Goal: Find specific page/section: Find specific page/section

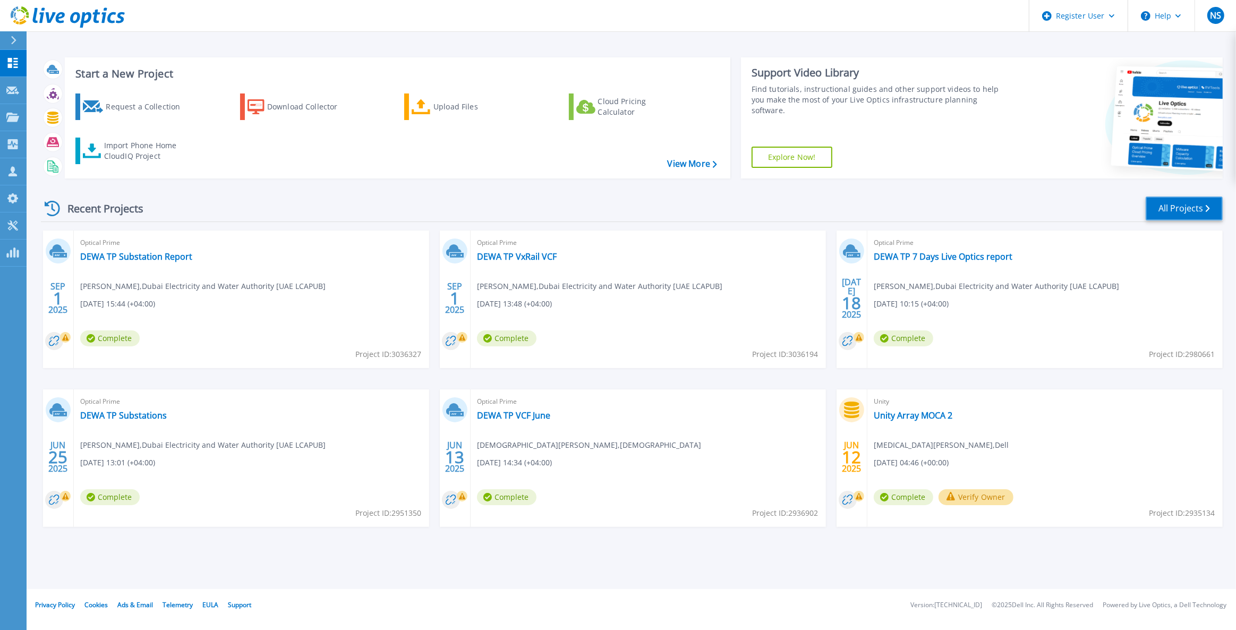
click at [1173, 213] on link "All Projects" at bounding box center [1184, 209] width 77 height 24
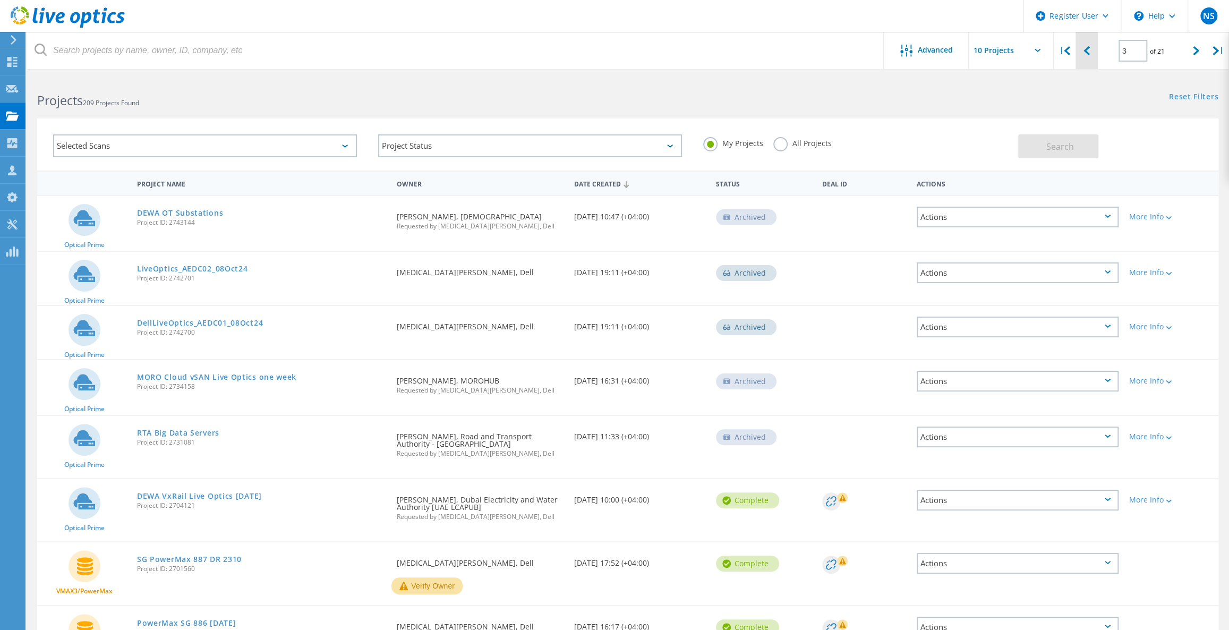
click at [1089, 54] on icon at bounding box center [1087, 50] width 6 height 9
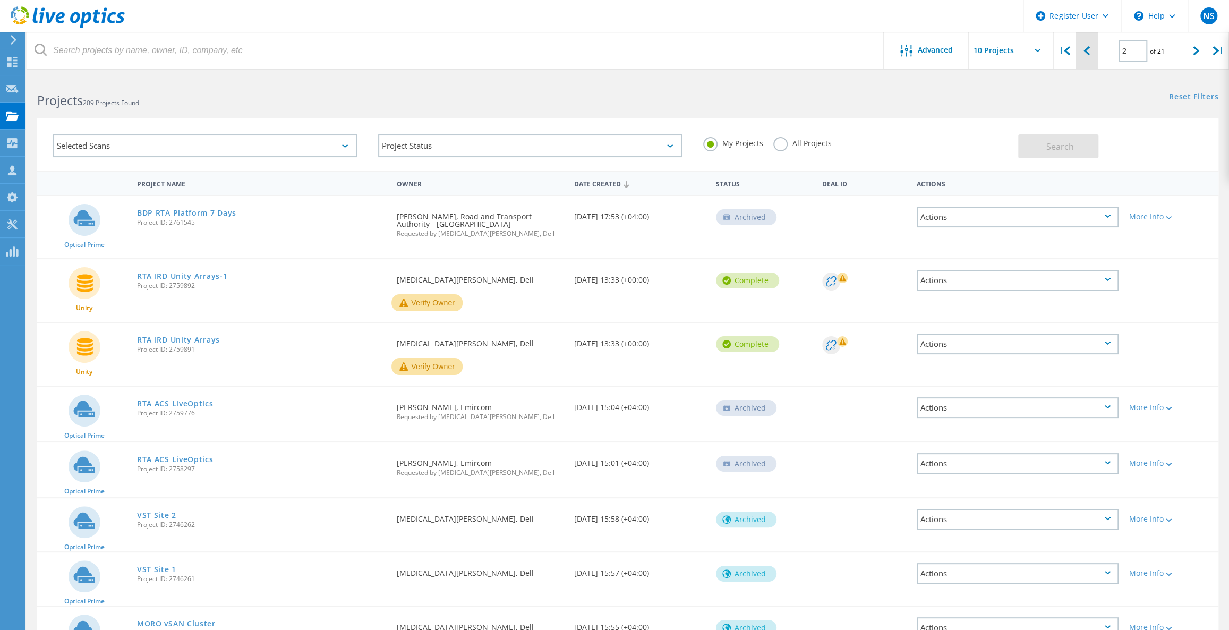
click at [1091, 47] on div at bounding box center [1087, 51] width 22 height 38
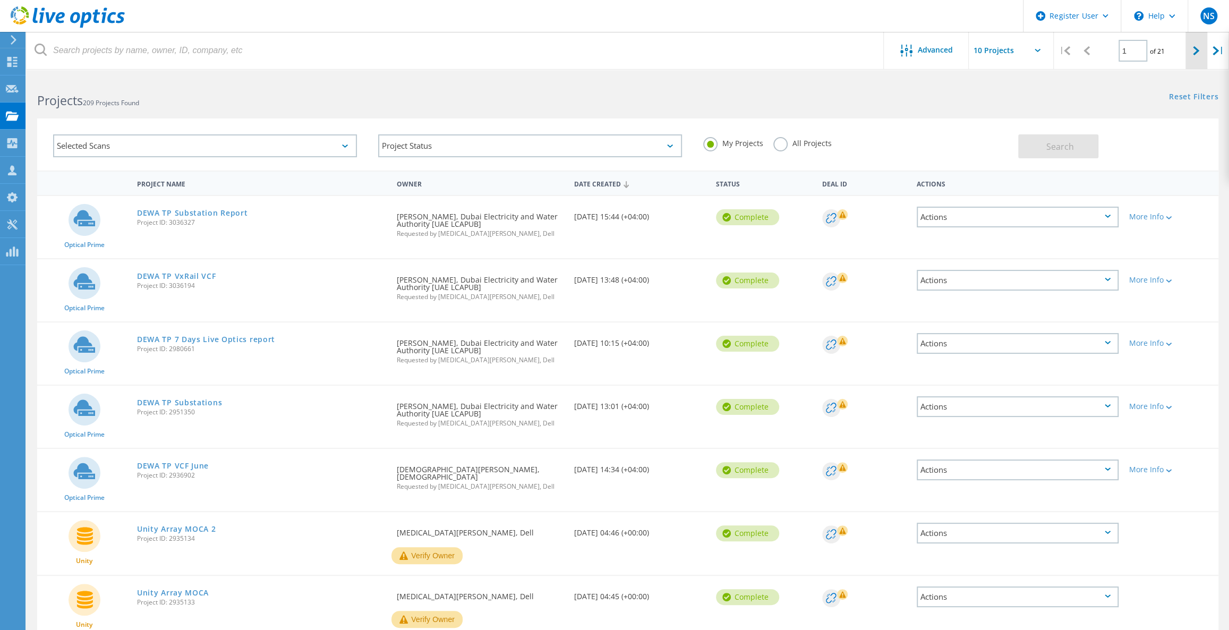
click at [1189, 53] on div at bounding box center [1197, 51] width 22 height 38
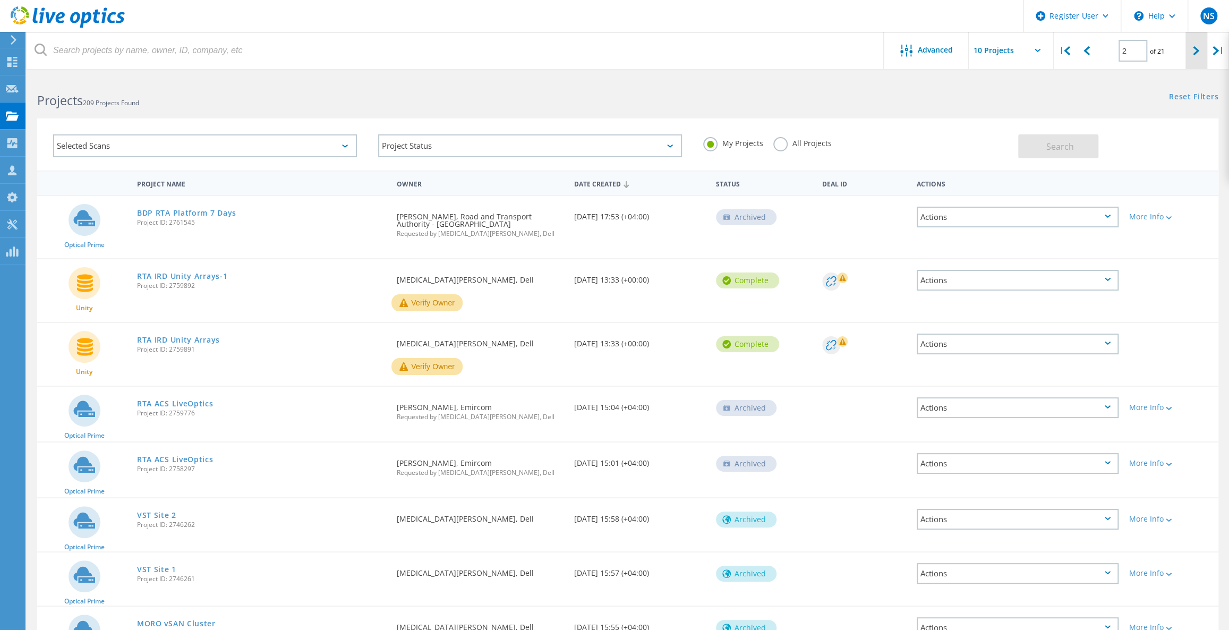
click at [1190, 53] on div at bounding box center [1197, 51] width 22 height 38
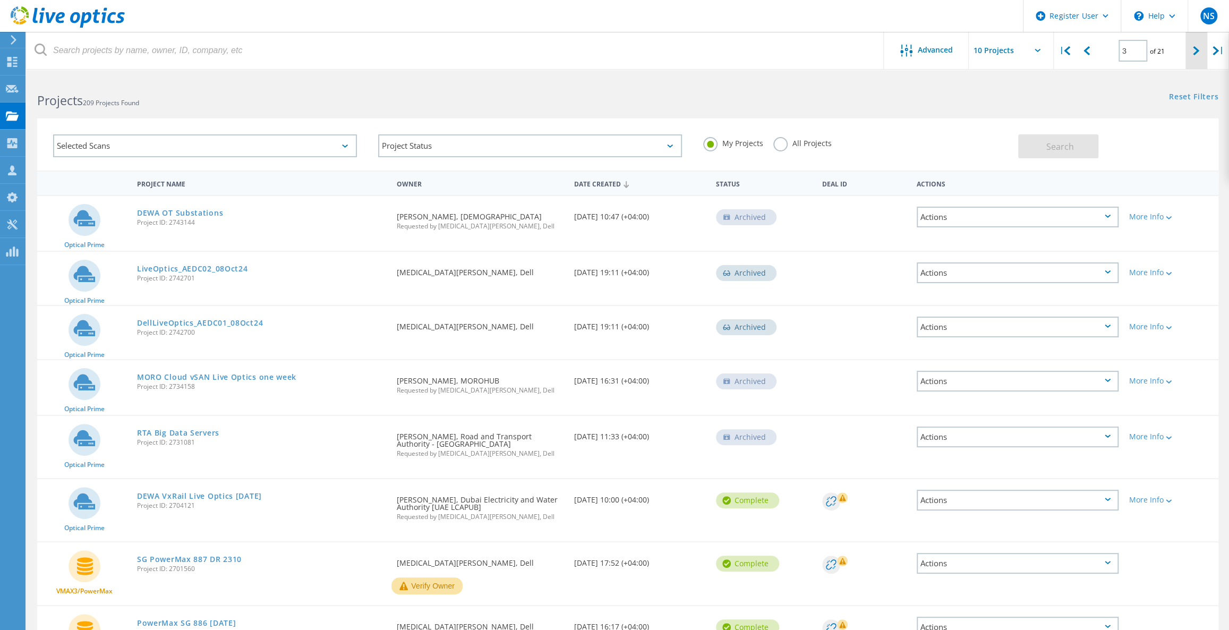
click at [1196, 50] on icon at bounding box center [1196, 50] width 6 height 9
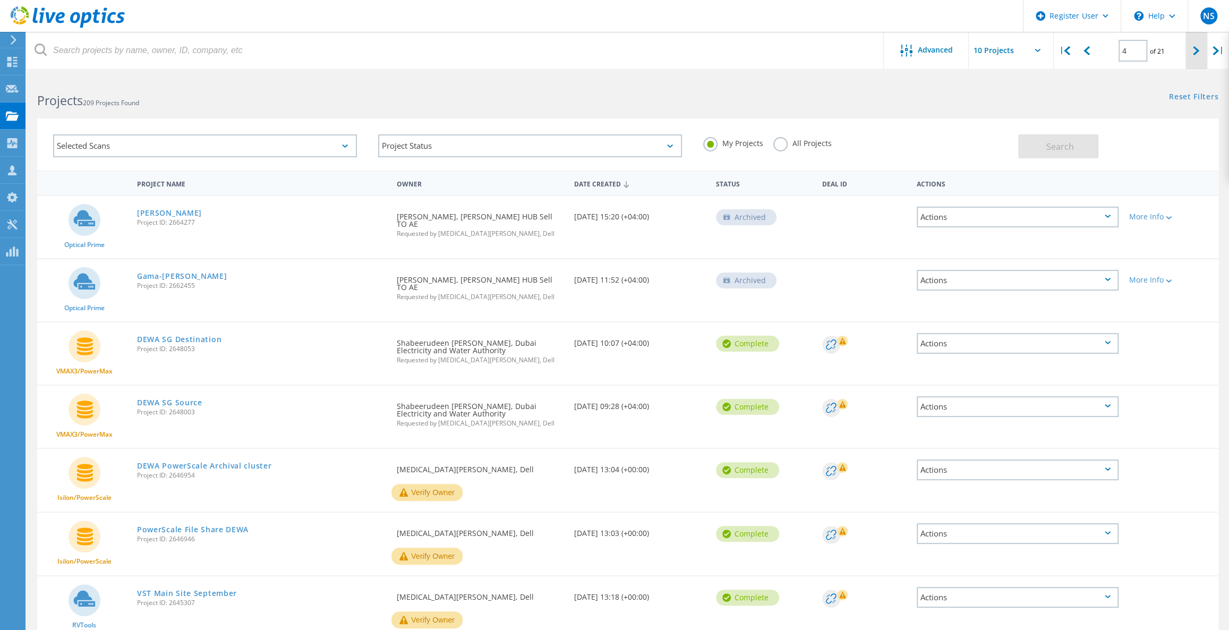
click at [1194, 49] on icon at bounding box center [1196, 50] width 6 height 9
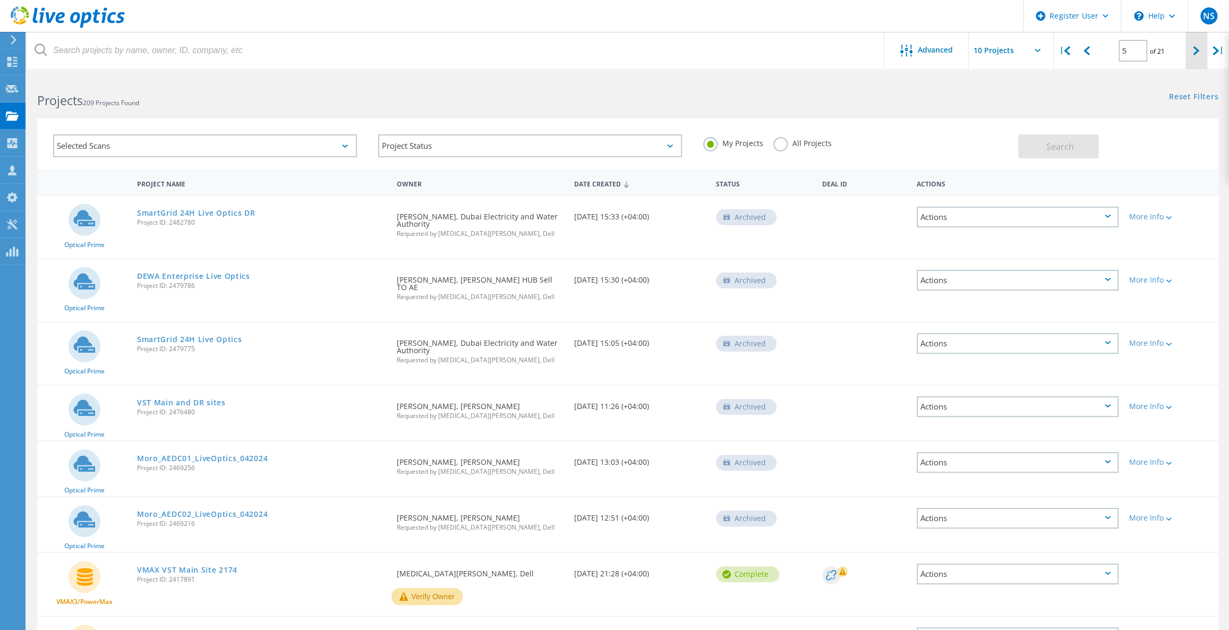
click at [1190, 56] on div at bounding box center [1197, 51] width 22 height 38
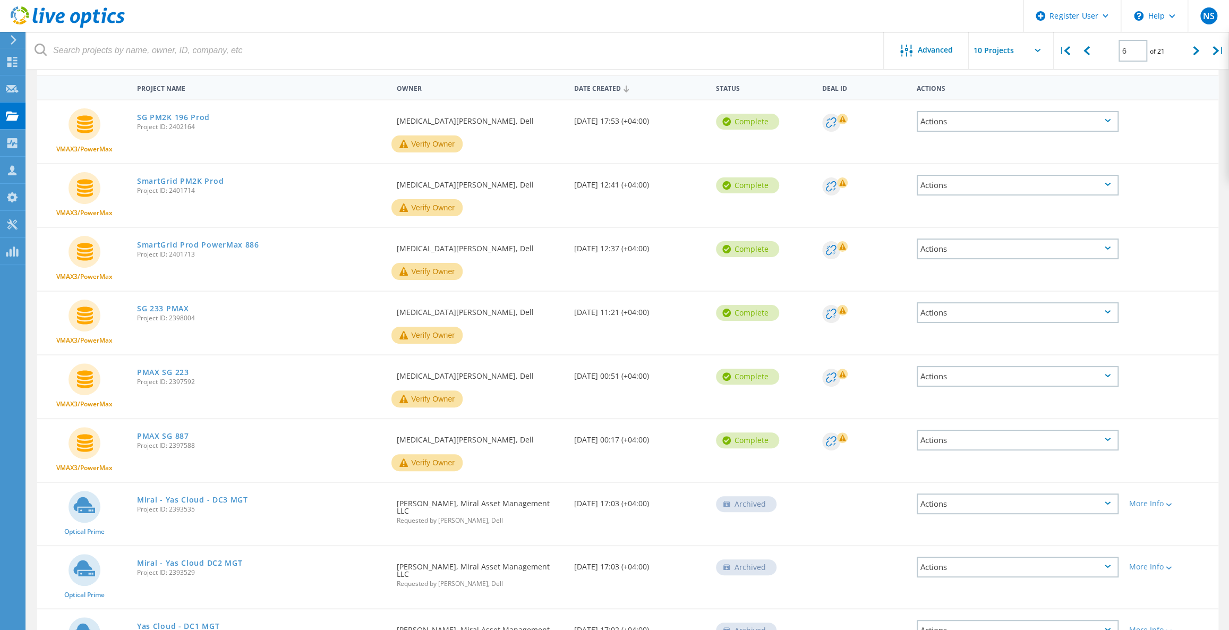
scroll to position [18, 0]
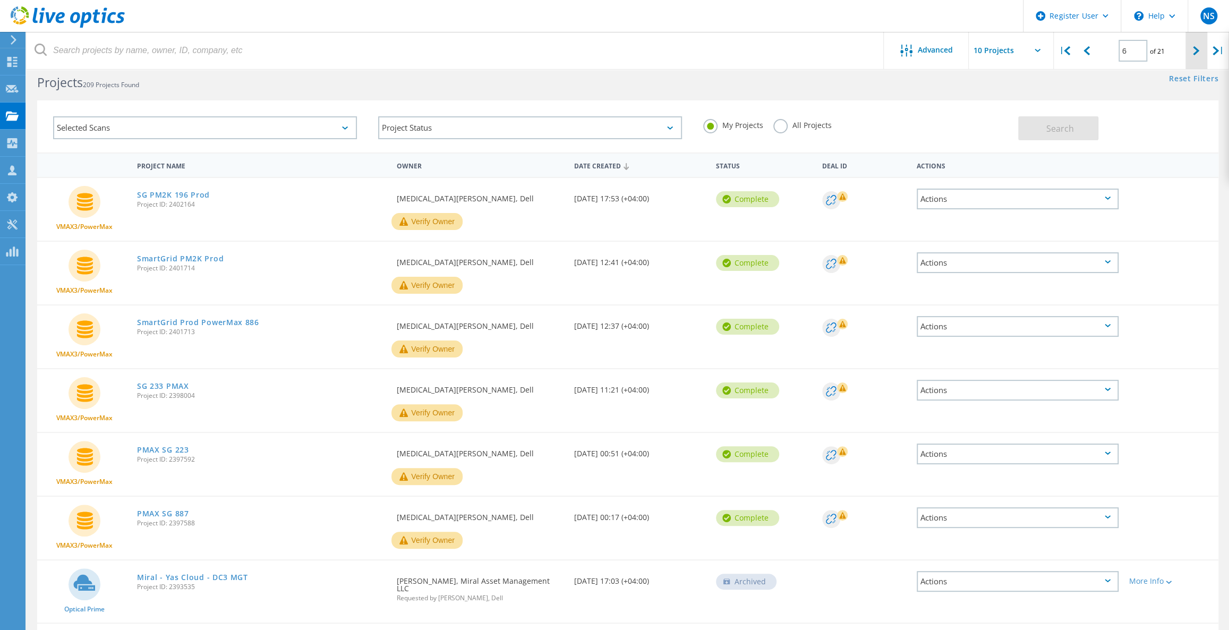
click at [1190, 55] on div at bounding box center [1197, 51] width 22 height 38
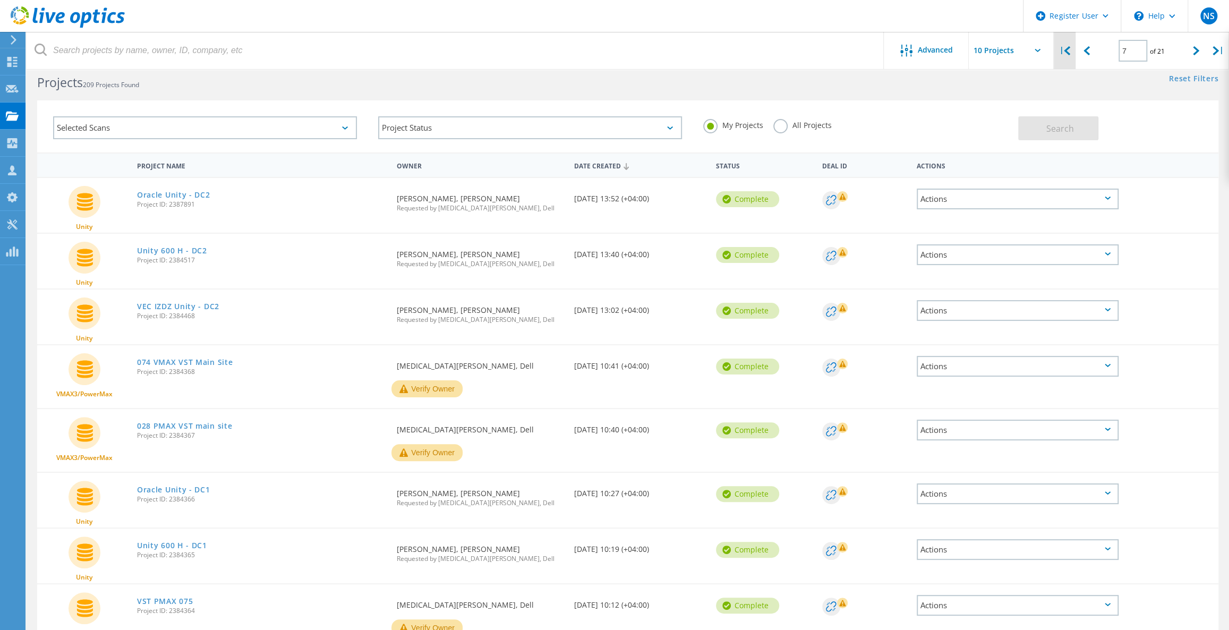
click at [1057, 52] on div "|" at bounding box center [1065, 51] width 22 height 38
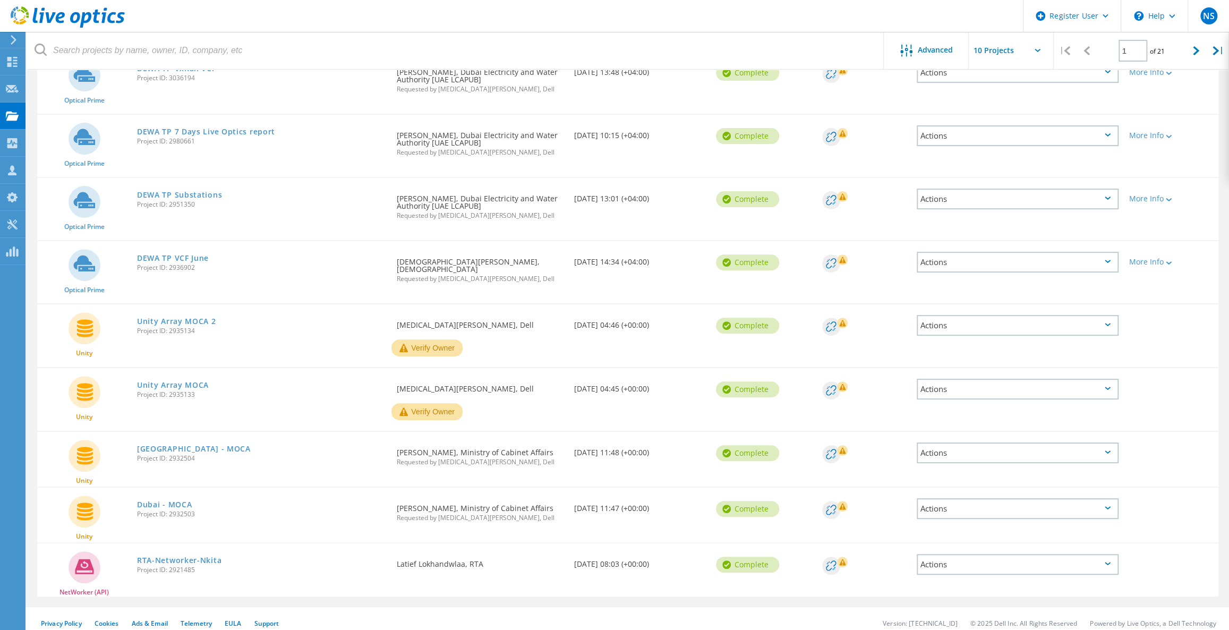
scroll to position [15, 0]
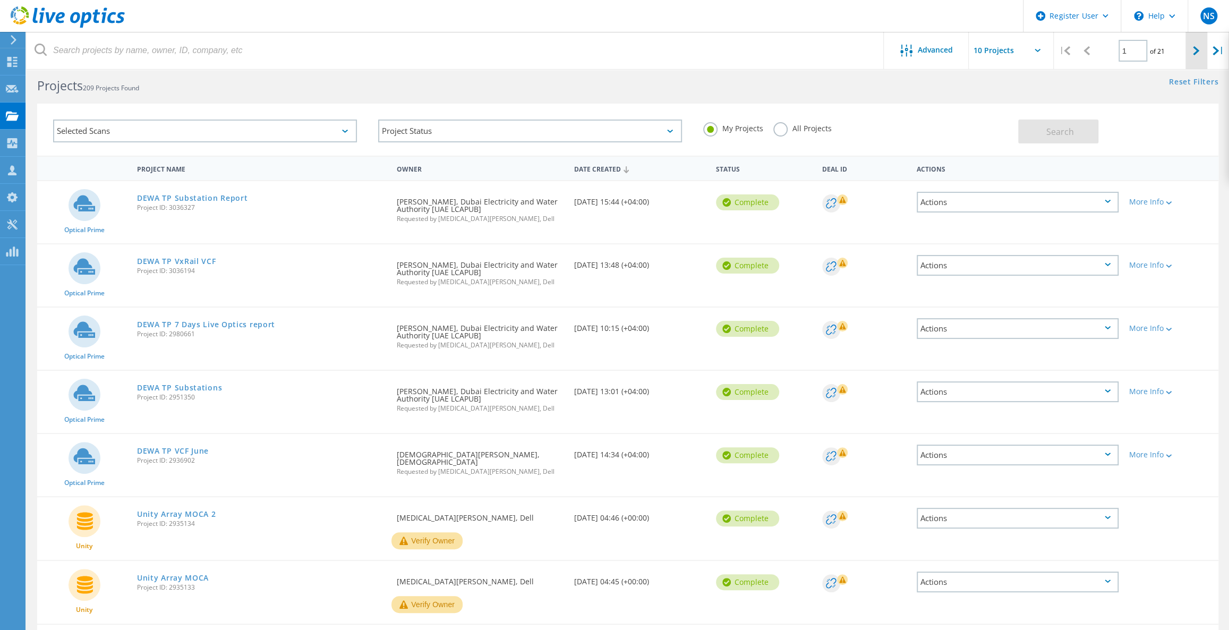
click at [1194, 56] on div at bounding box center [1197, 51] width 22 height 38
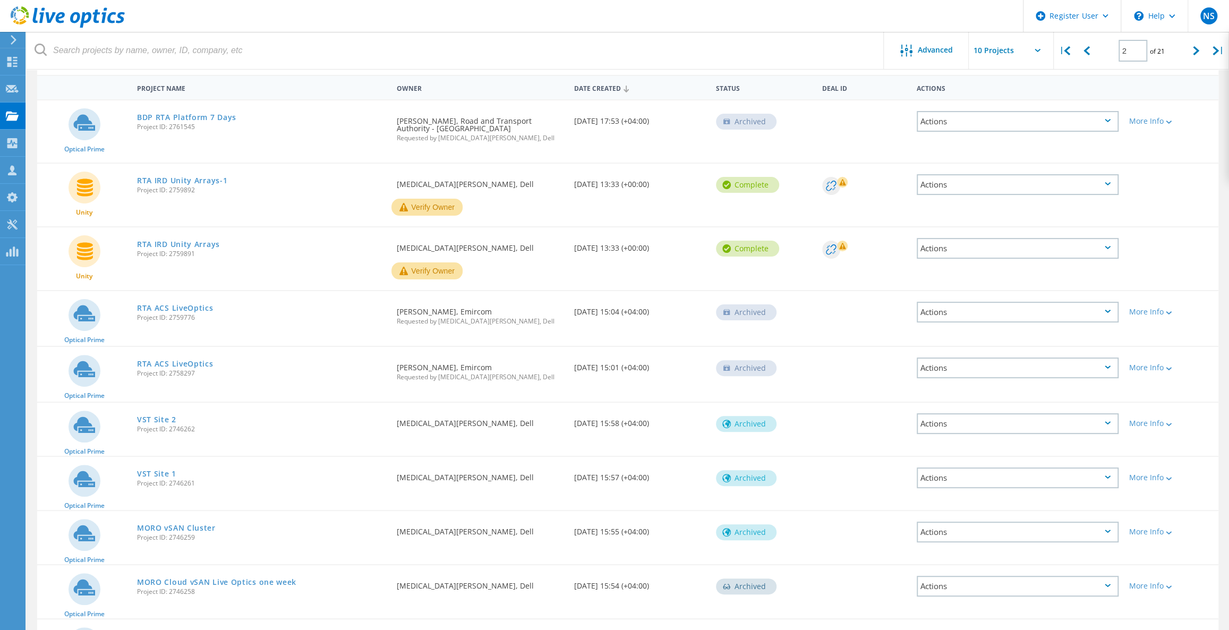
scroll to position [82, 0]
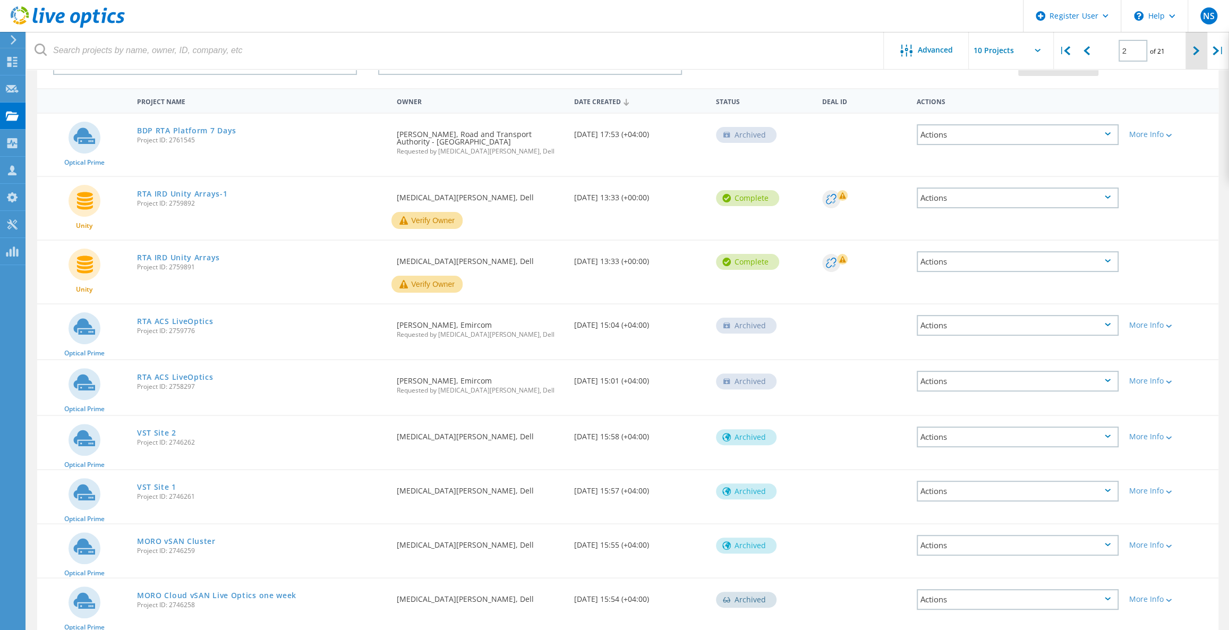
click at [1195, 54] on icon at bounding box center [1196, 50] width 6 height 9
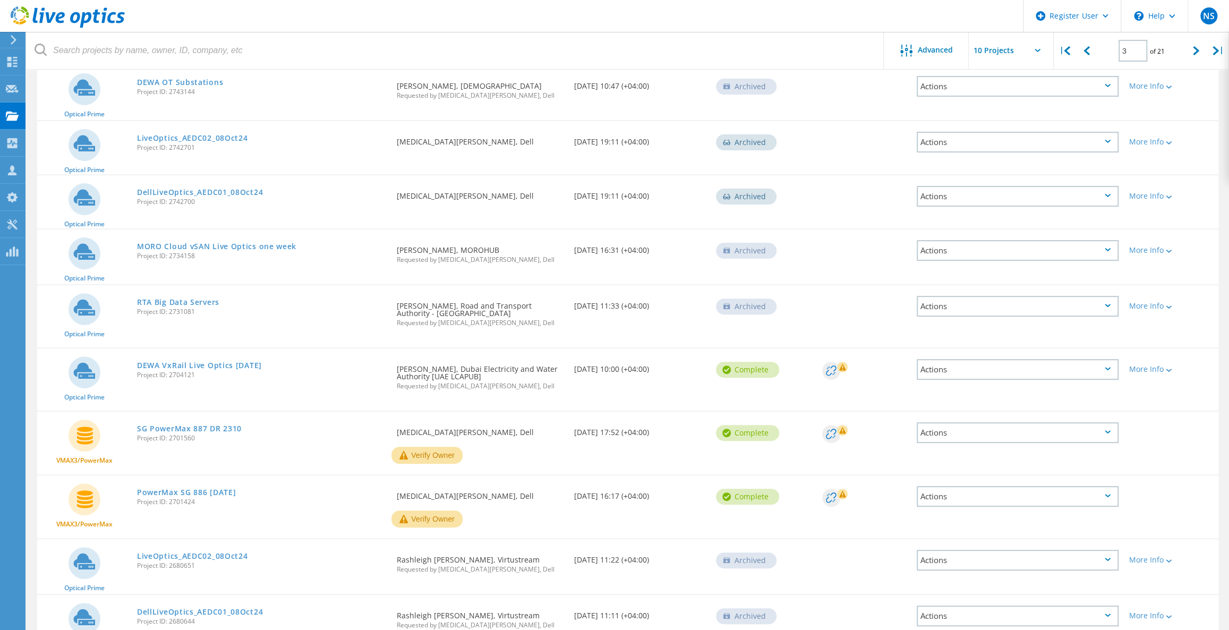
scroll to position [0, 0]
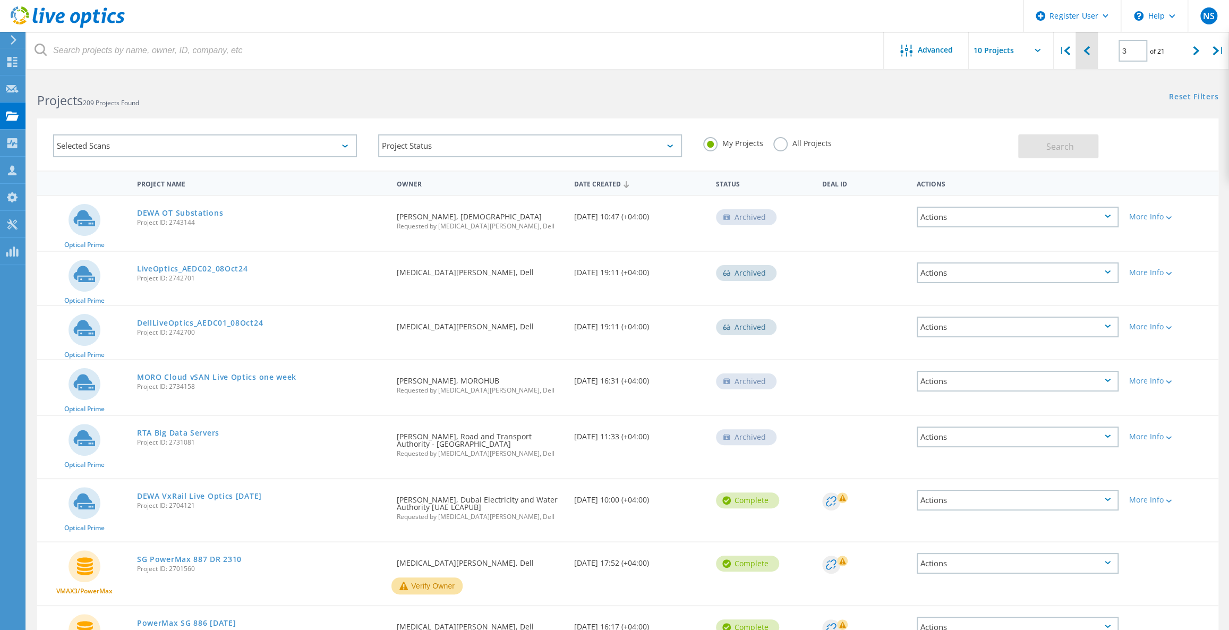
click at [1092, 53] on div at bounding box center [1087, 51] width 22 height 38
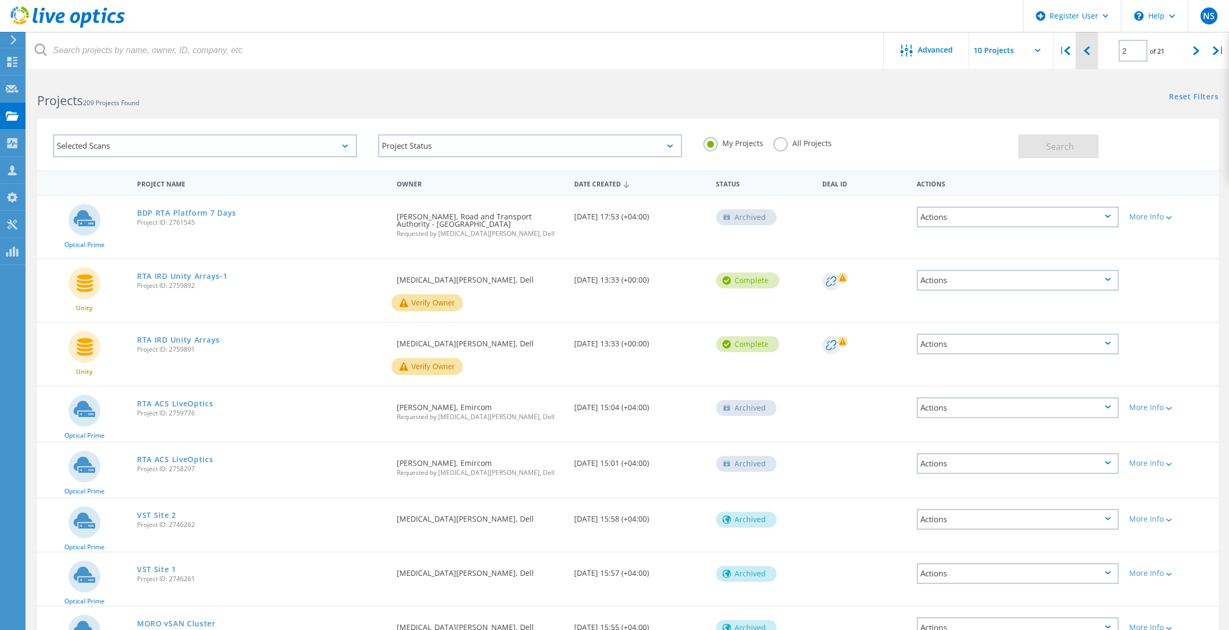
click at [1095, 56] on div at bounding box center [1087, 51] width 22 height 38
type input "1"
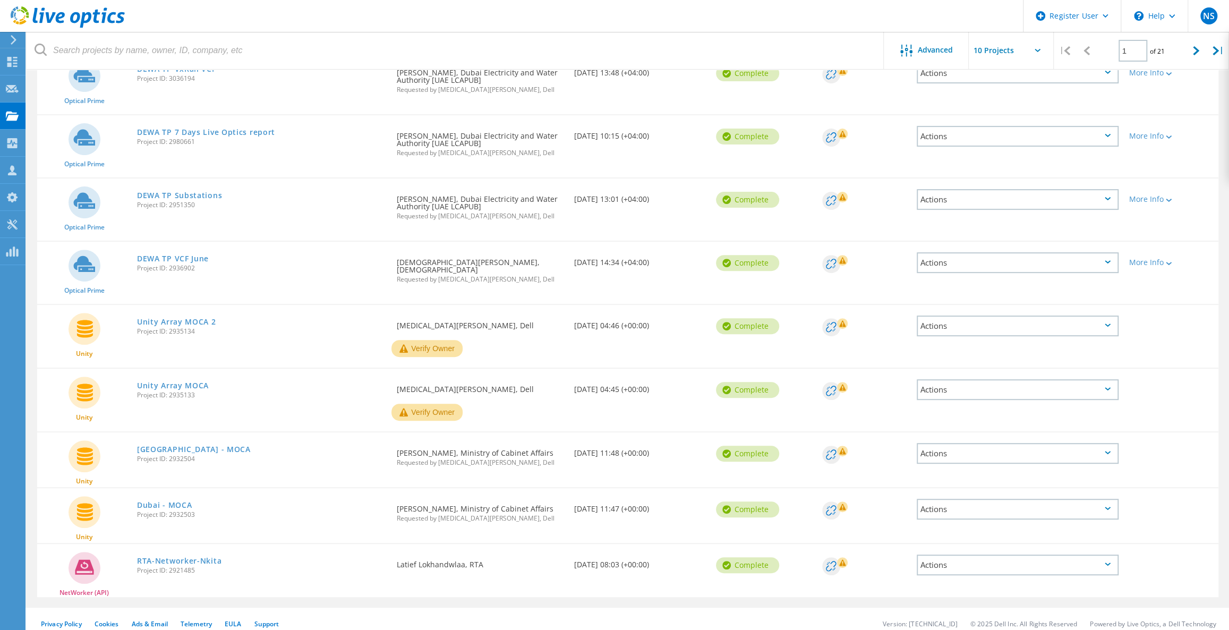
scroll to position [208, 0]
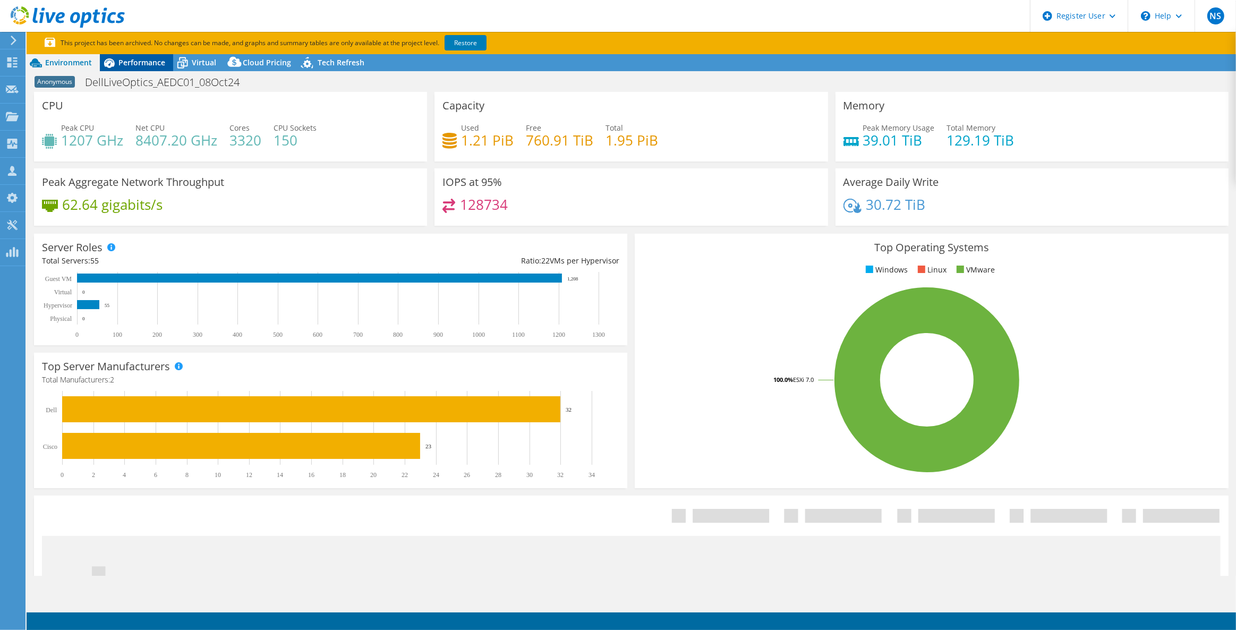
select select "USD"
